Goal: Use online tool/utility: Utilize a website feature to perform a specific function

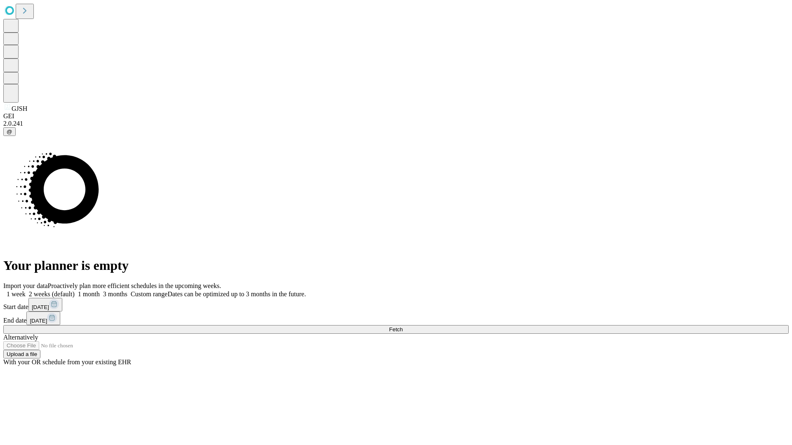
click at [403, 327] on span "Fetch" at bounding box center [396, 330] width 14 height 6
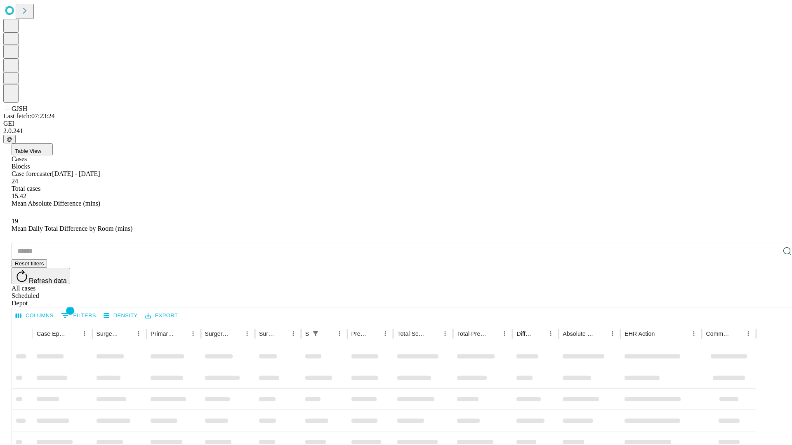
click at [41, 148] on span "Table View" at bounding box center [28, 151] width 26 height 6
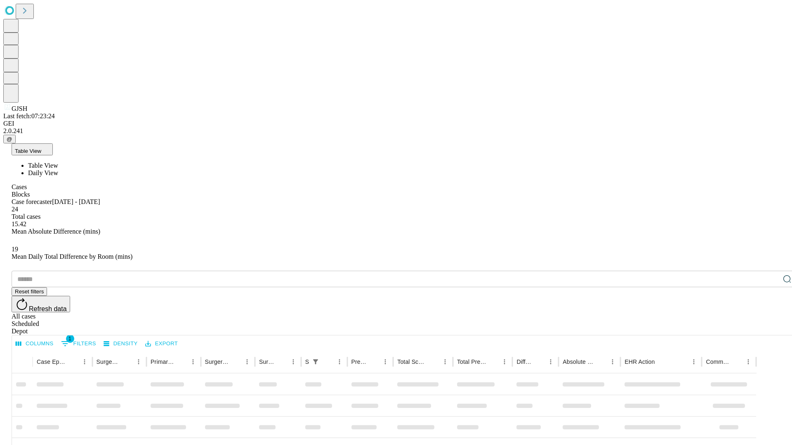
click at [58, 170] on span "Daily View" at bounding box center [43, 173] width 30 height 7
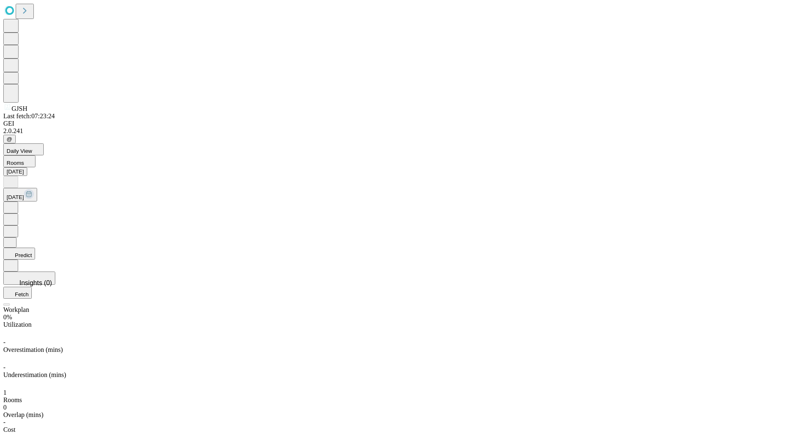
click at [35, 248] on button "Predict" at bounding box center [19, 254] width 32 height 12
